Goal: Answer question/provide support

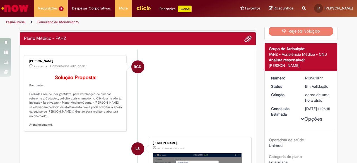
scroll to position [56, 0]
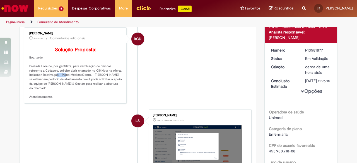
drag, startPoint x: 51, startPoint y: 83, endPoint x: 60, endPoint y: 83, distance: 9.5
click at [60, 83] on p "Solução Proposta: Boa tarde, Prezada Loraine, por gentileza, para verificação d…" at bounding box center [75, 73] width 93 height 52
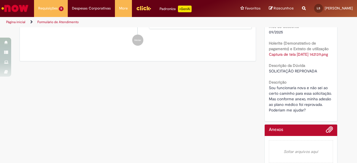
scroll to position [251, 0]
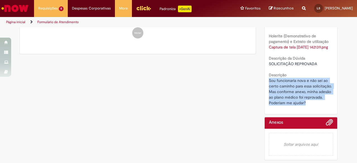
drag, startPoint x: 266, startPoint y: 89, endPoint x: 306, endPoint y: 115, distance: 47.4
copy span "Sou funcionaria nova e não sei ao certo caminho para essa solicitação. Mas conf…"
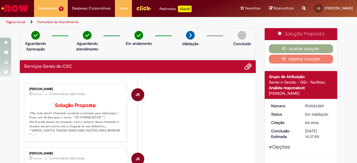
scroll to position [49, 0]
